Goal: Check status: Check status

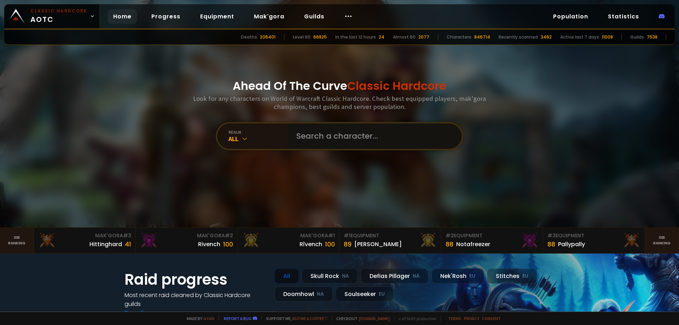
click at [336, 131] on input "text" at bounding box center [372, 135] width 161 height 25
type input "ы"
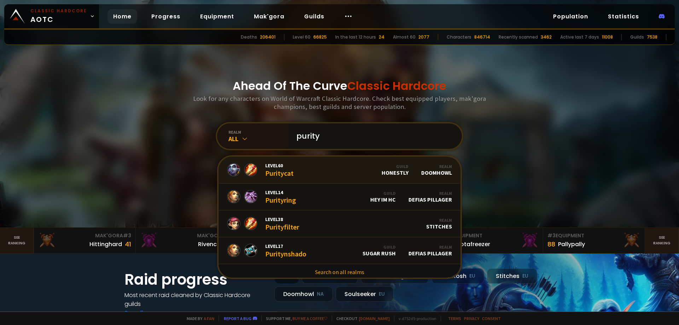
type input "purity"
click at [327, 167] on link "Level 60 Puritycat Guild Honestly Realm Doomhowl" at bounding box center [340, 170] width 242 height 27
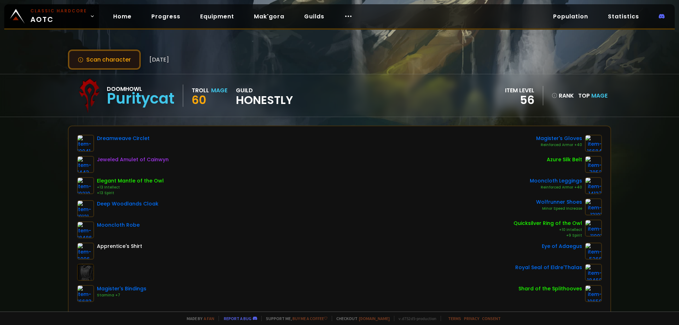
click at [119, 53] on button "Scan character" at bounding box center [104, 60] width 73 height 20
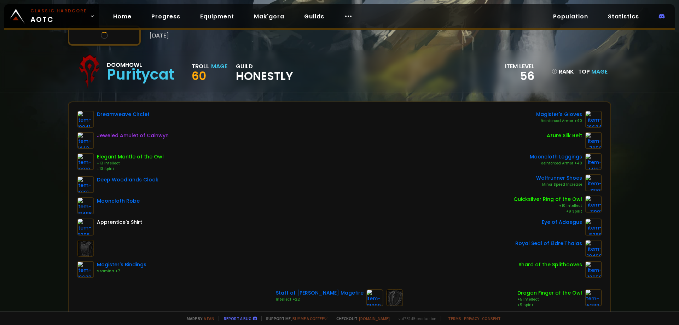
drag, startPoint x: 231, startPoint y: 110, endPoint x: 235, endPoint y: 125, distance: 15.4
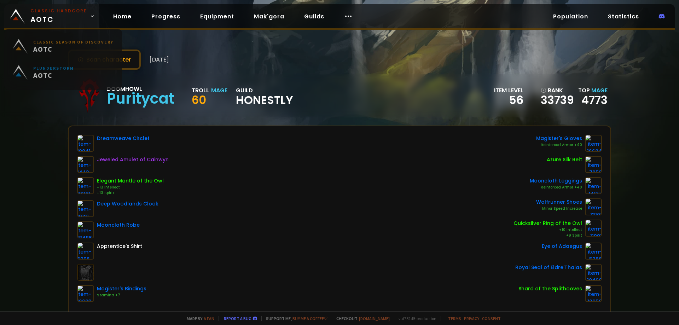
click at [83, 16] on span "Classic Hardcore AOTC" at bounding box center [58, 16] width 57 height 17
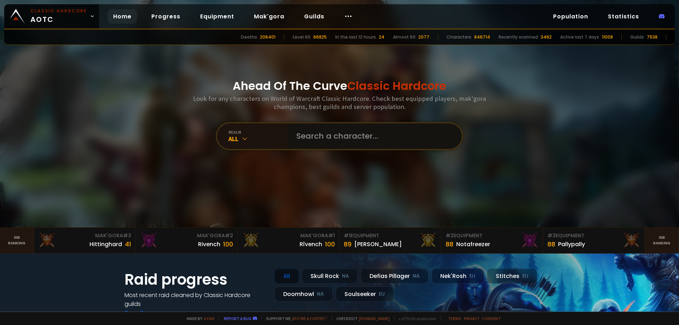
click at [338, 137] on input "text" at bounding box center [372, 135] width 161 height 25
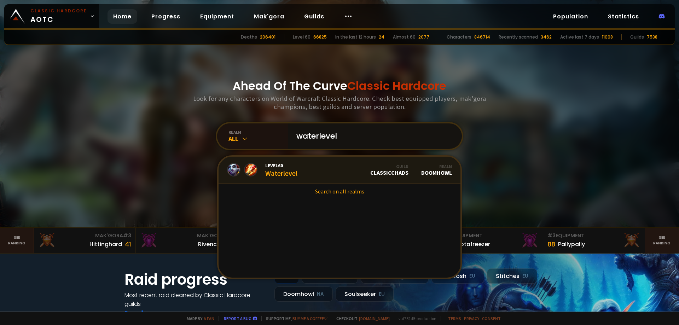
type input "waterlevel"
click at [333, 167] on link "Level 60 Waterlevel Guild ClassicChads Realm Doomhowl" at bounding box center [340, 170] width 242 height 27
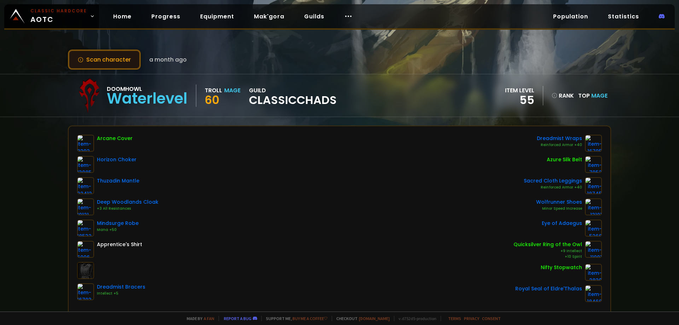
click at [107, 53] on button "Scan character" at bounding box center [104, 60] width 73 height 20
